Goal: Task Accomplishment & Management: Use online tool/utility

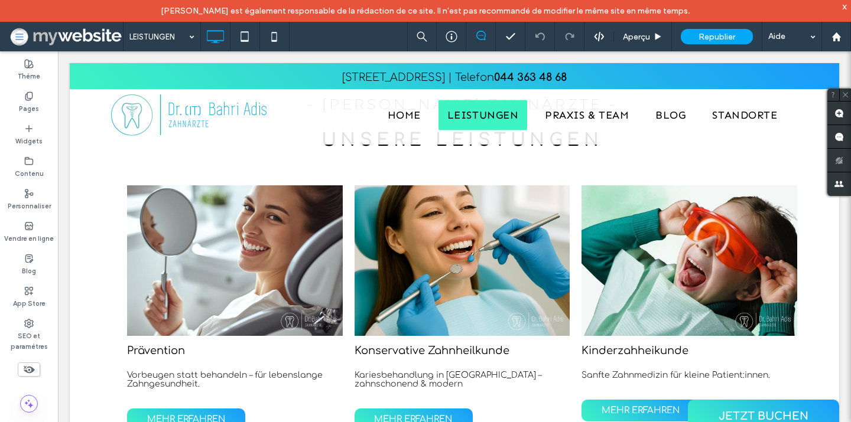
scroll to position [407, 0]
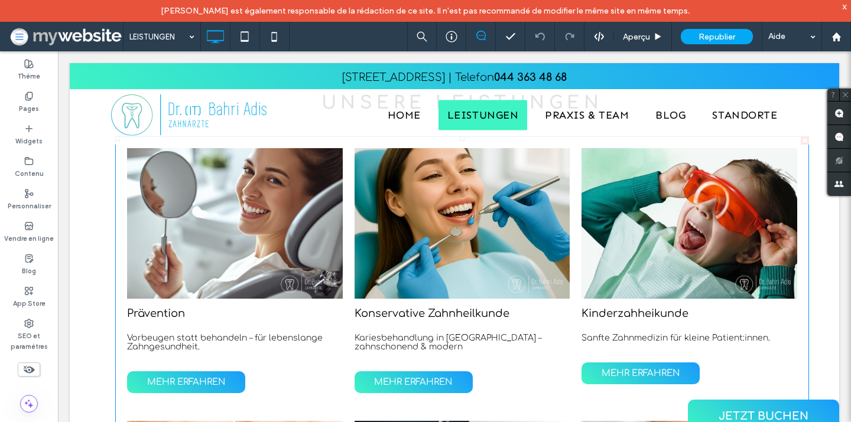
click at [174, 213] on link at bounding box center [235, 223] width 216 height 151
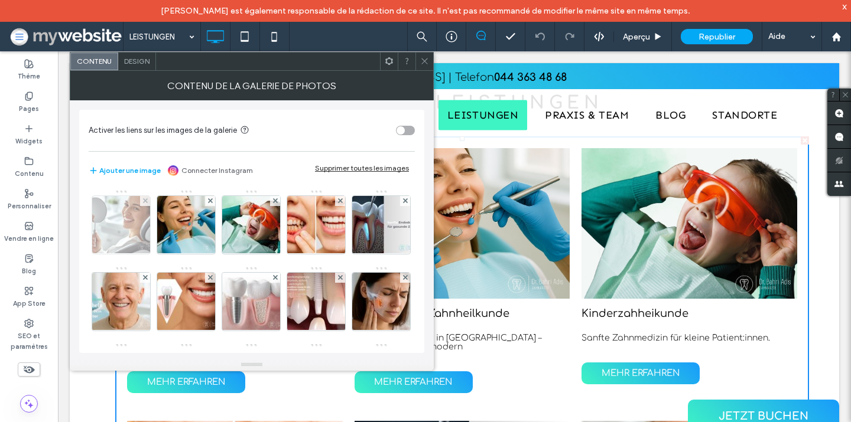
click at [115, 217] on img at bounding box center [121, 225] width 82 height 58
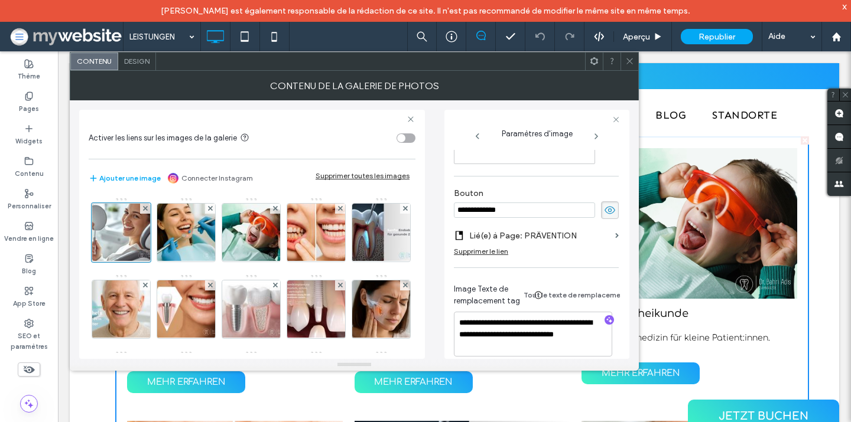
scroll to position [350, 0]
click at [407, 139] on div "toggle" at bounding box center [405, 138] width 19 height 9
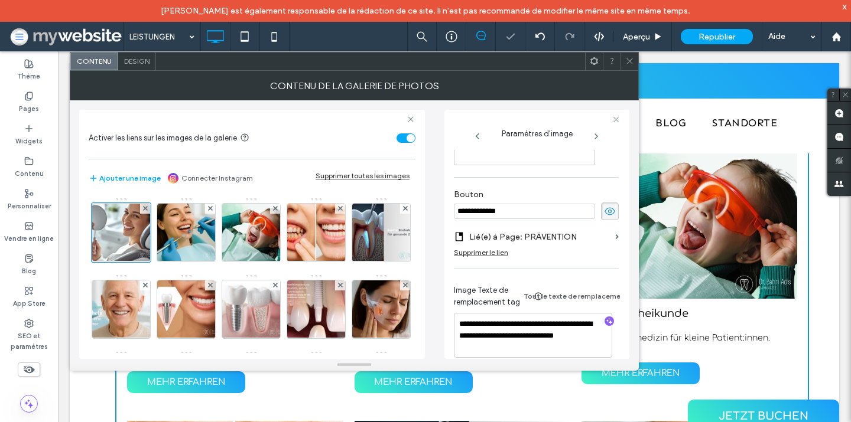
click at [631, 64] on icon at bounding box center [629, 61] width 9 height 9
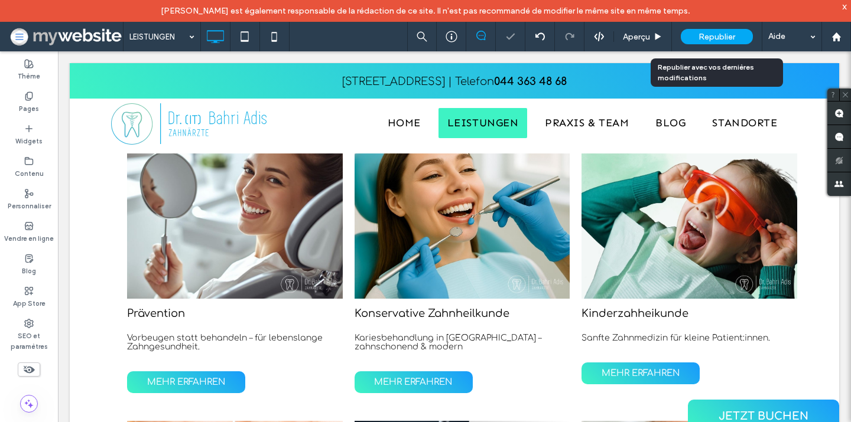
click at [700, 36] on span "Republier" at bounding box center [716, 37] width 37 height 10
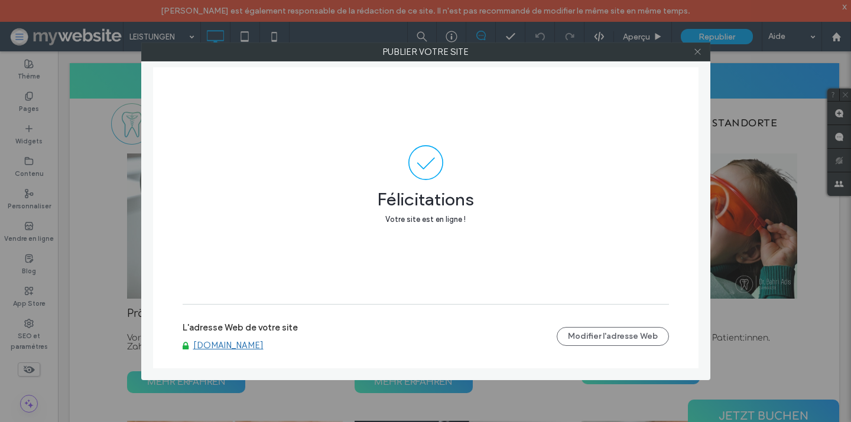
click at [695, 47] on span at bounding box center [697, 52] width 9 height 18
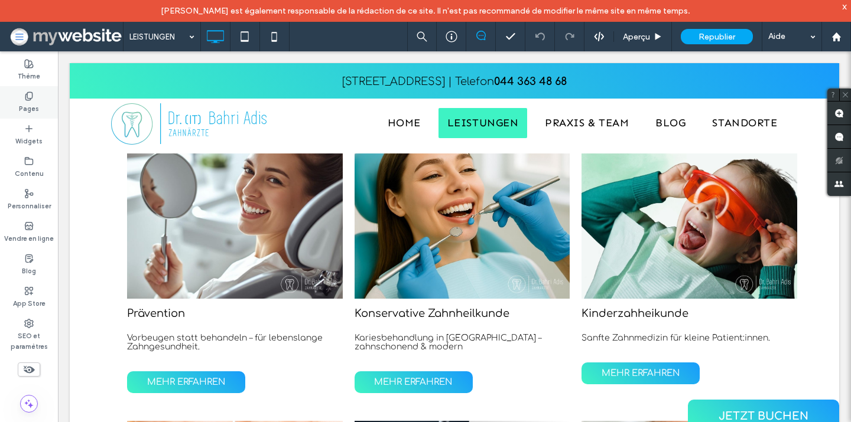
click at [40, 95] on div "Pages" at bounding box center [29, 102] width 58 height 32
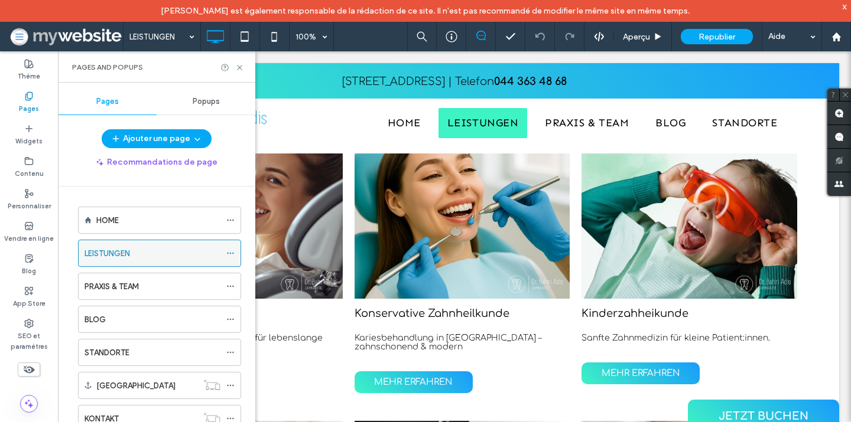
click at [232, 249] on icon at bounding box center [230, 253] width 8 height 8
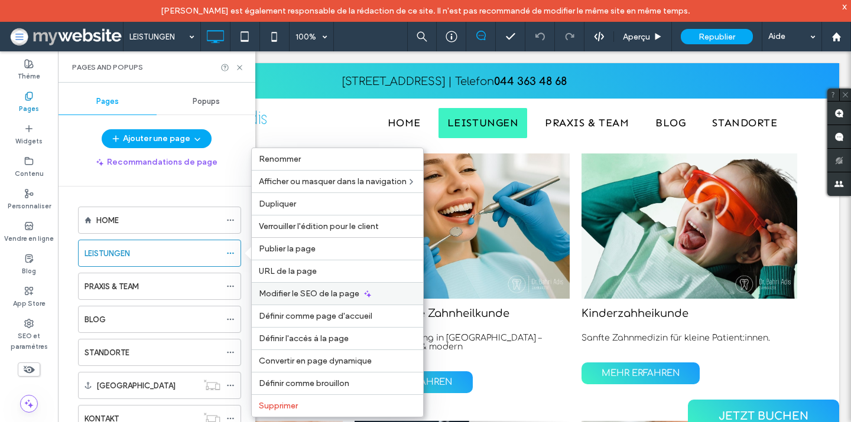
click at [294, 291] on span "Modifier le SEO de la page" at bounding box center [309, 294] width 100 height 10
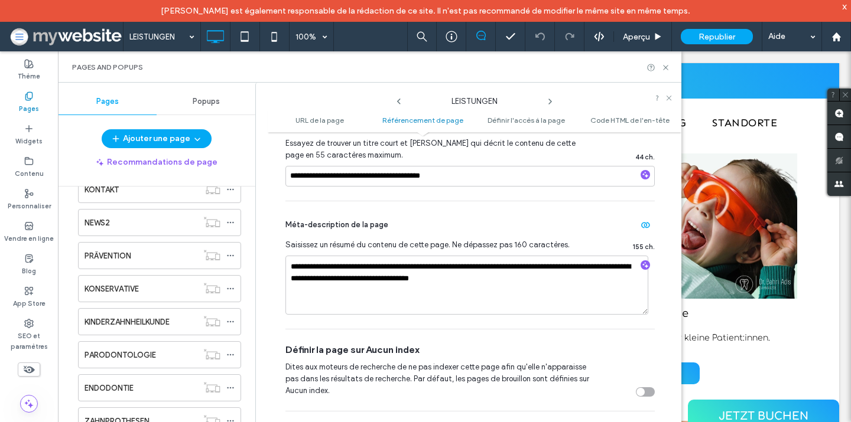
scroll to position [290, 0]
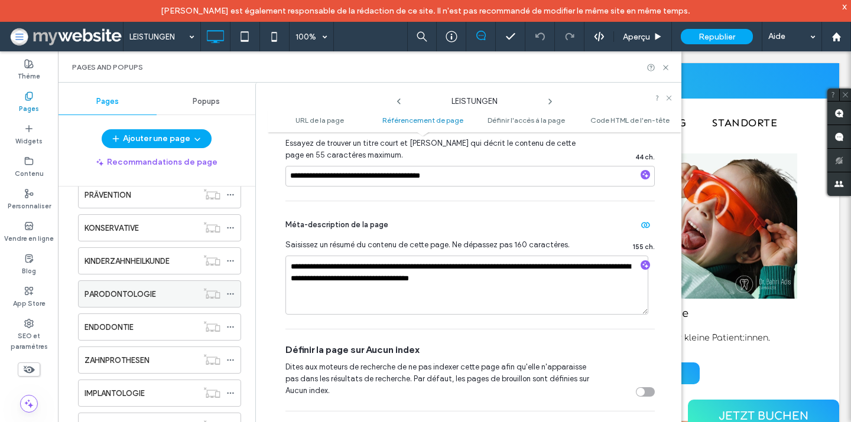
click at [227, 291] on icon at bounding box center [230, 294] width 8 height 8
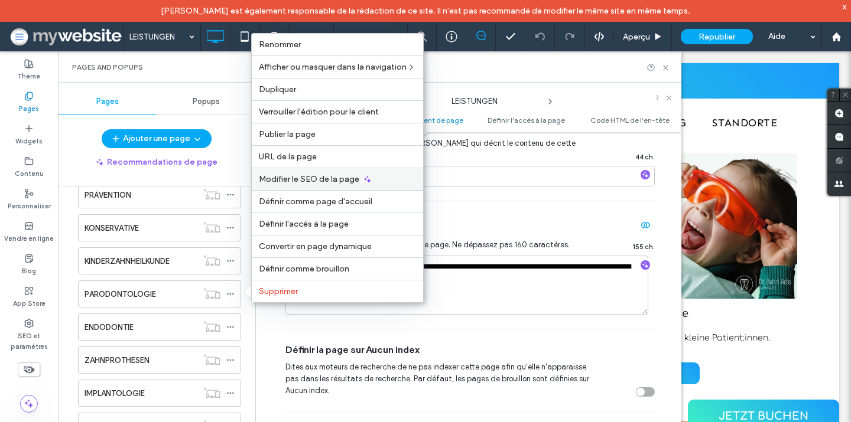
click at [323, 177] on span "Modifier le SEO de la page" at bounding box center [309, 179] width 100 height 10
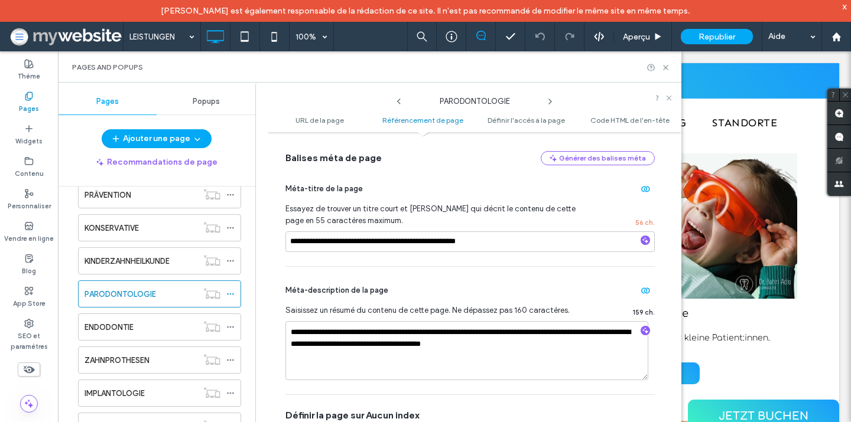
scroll to position [316, 0]
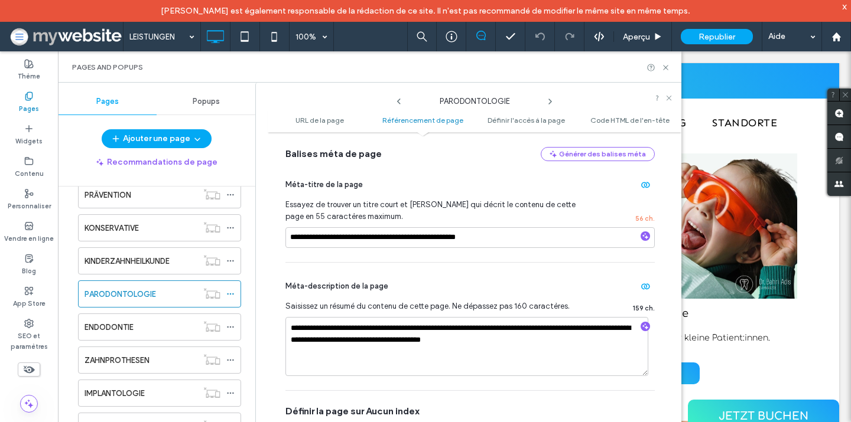
click at [552, 101] on icon at bounding box center [549, 101] width 9 height 9
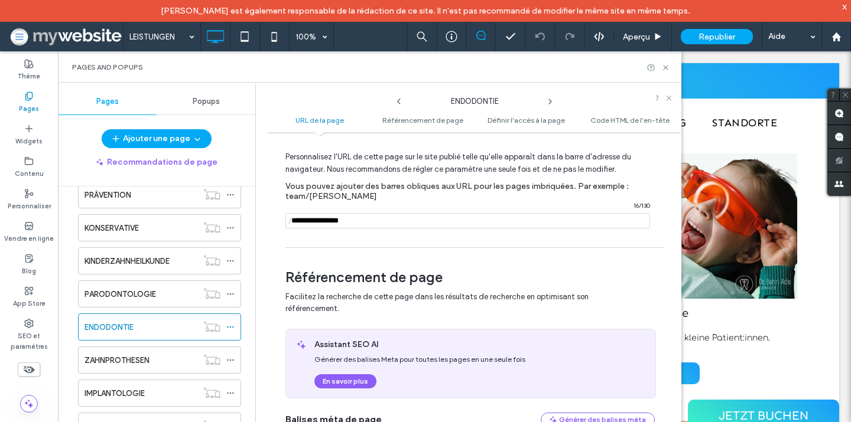
scroll to position [48, 0]
click at [549, 97] on icon at bounding box center [549, 101] width 9 height 9
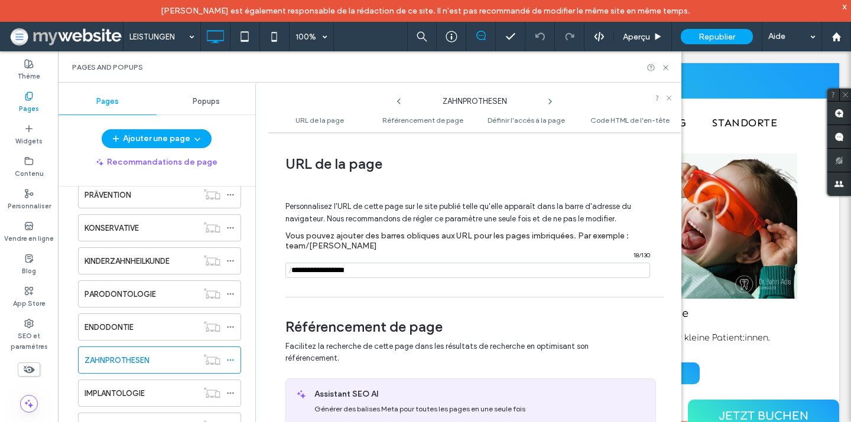
click at [549, 97] on icon at bounding box center [549, 101] width 9 height 9
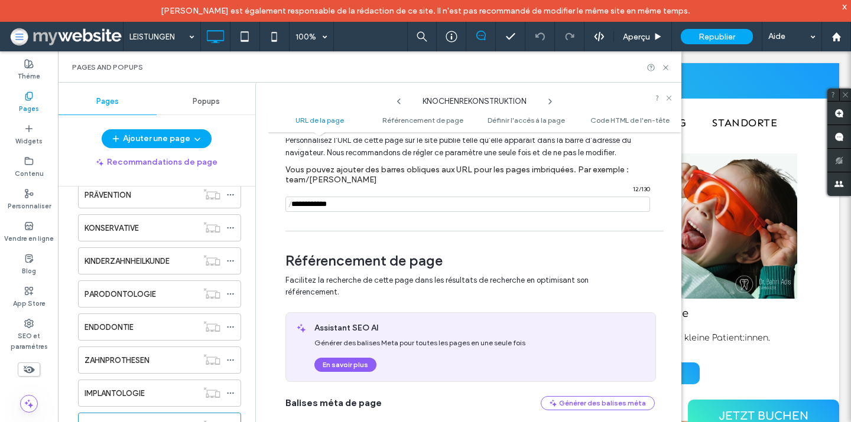
scroll to position [11, 0]
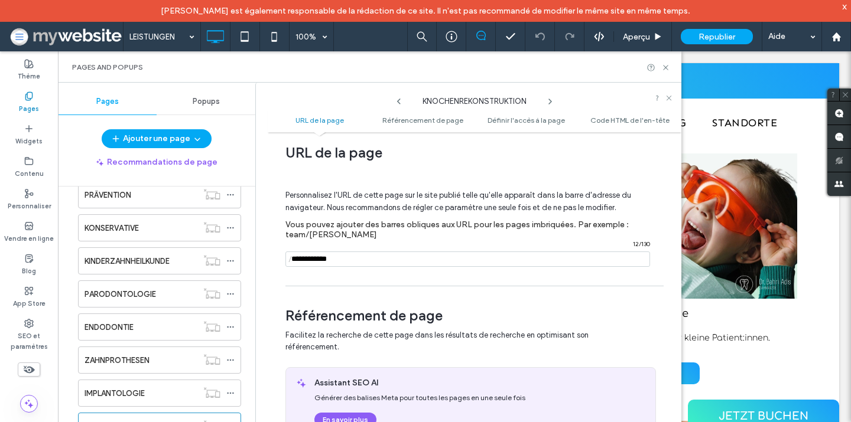
click at [548, 103] on icon at bounding box center [549, 101] width 9 height 9
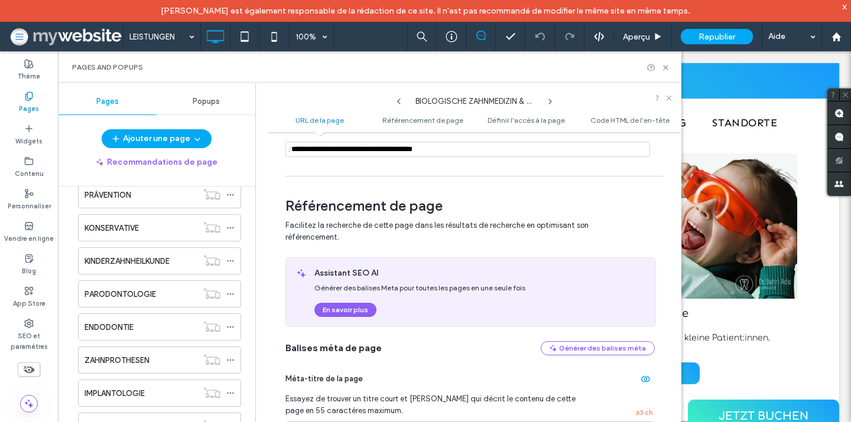
scroll to position [111, 0]
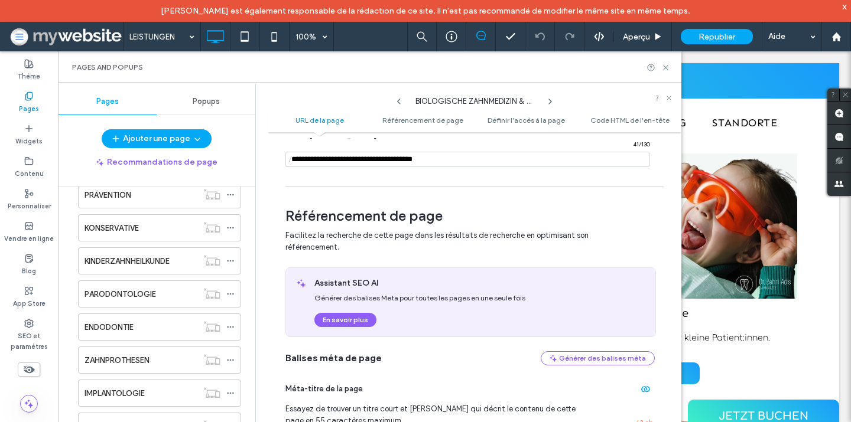
click at [554, 97] on icon at bounding box center [549, 101] width 9 height 9
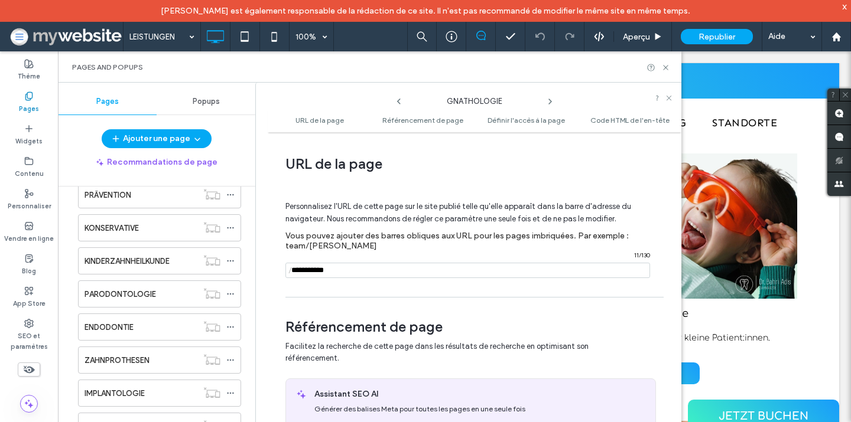
click at [550, 101] on icon at bounding box center [549, 101] width 9 height 9
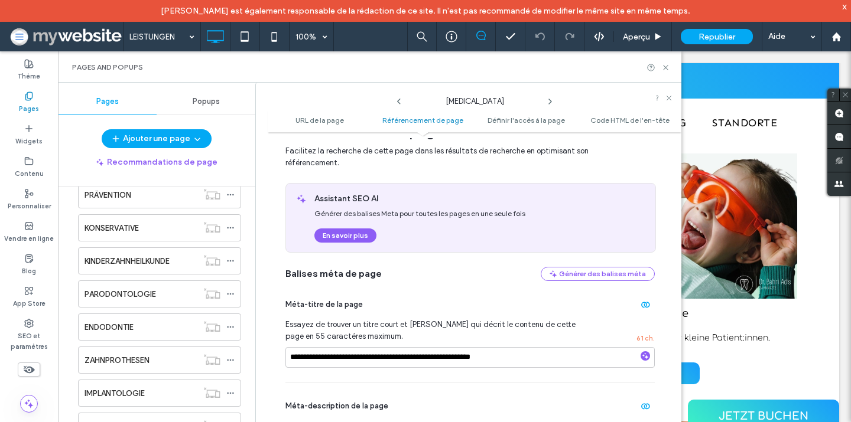
scroll to position [116, 0]
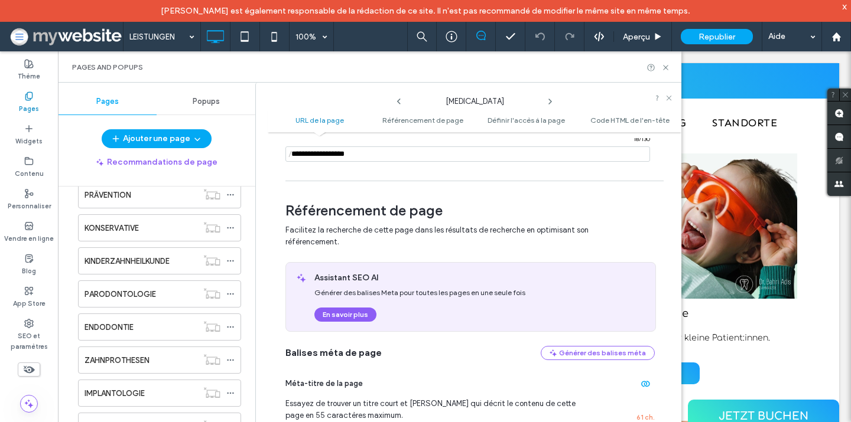
click at [550, 99] on icon at bounding box center [549, 101] width 9 height 9
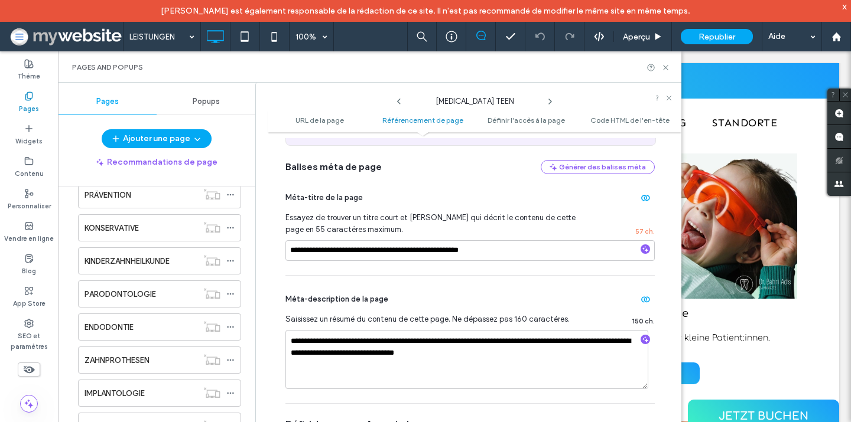
scroll to position [323, 0]
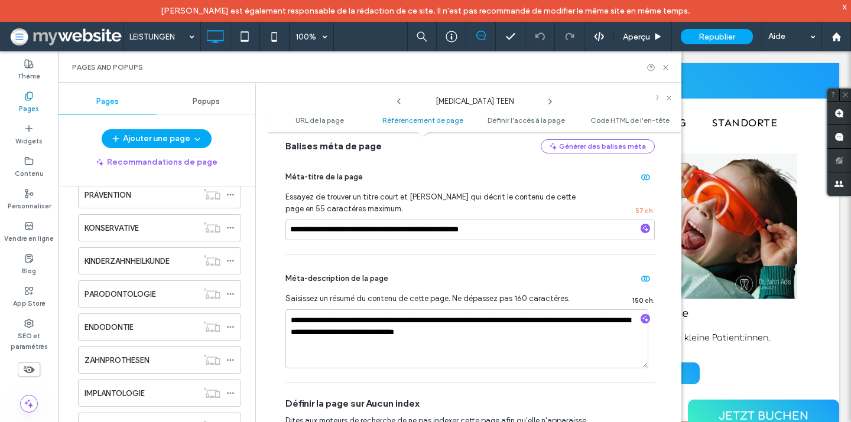
click at [548, 101] on icon at bounding box center [549, 101] width 9 height 9
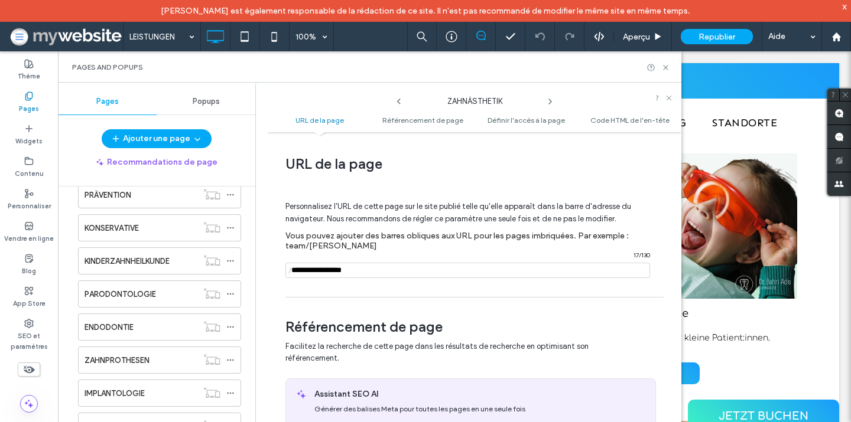
scroll to position [6, 0]
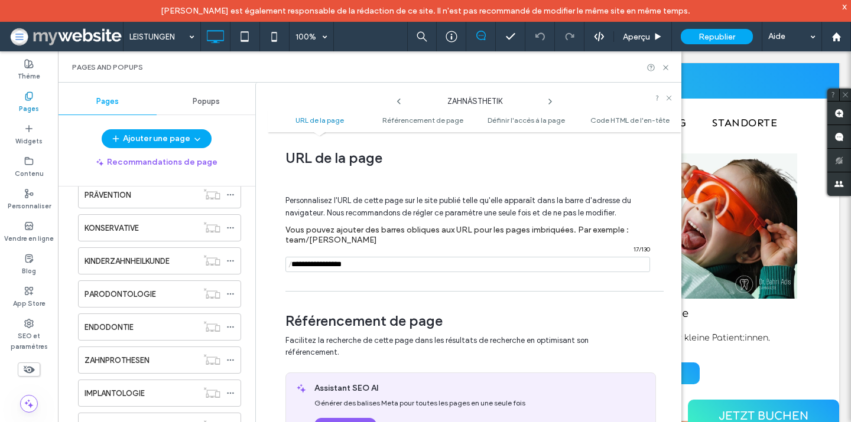
click at [547, 100] on icon at bounding box center [549, 101] width 9 height 9
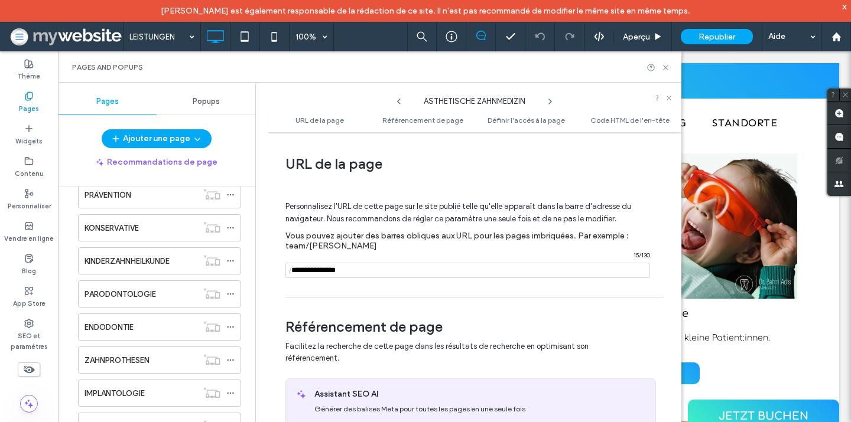
click at [547, 100] on icon at bounding box center [549, 101] width 9 height 9
